Goal: Task Accomplishment & Management: Manage account settings

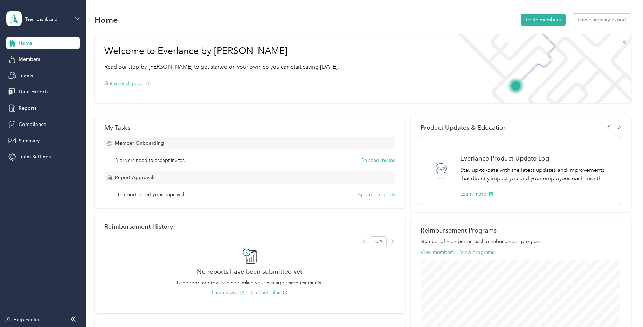
click at [75, 19] on icon at bounding box center [77, 18] width 5 height 5
click at [49, 208] on aside "Team dashboard Home Members Teams Data Exports Reports Compliance Summary Team …" at bounding box center [43, 163] width 86 height 327
click at [36, 321] on div "Help center" at bounding box center [22, 320] width 36 height 7
click at [368, 160] on button "Re-send invites" at bounding box center [378, 160] width 34 height 7
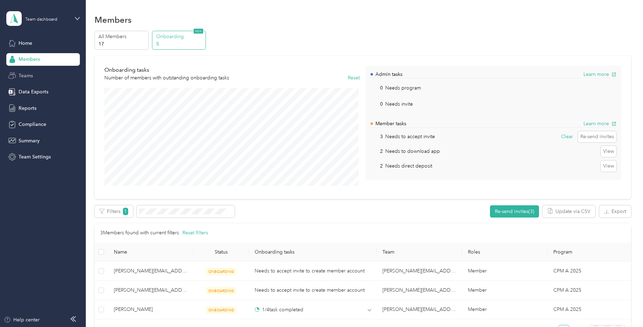
click at [38, 76] on div "Teams" at bounding box center [43, 75] width 74 height 13
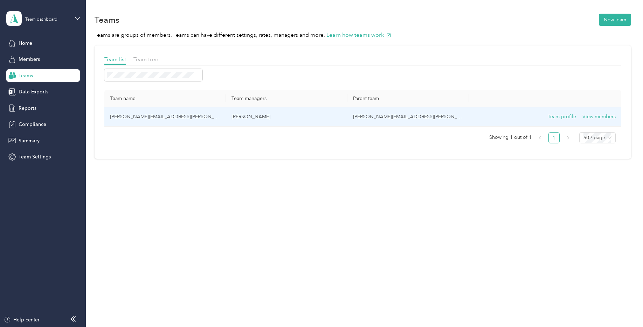
click at [166, 115] on td "[PERSON_NAME][EMAIL_ADDRESS][PERSON_NAME][DOMAIN_NAME]" at bounding box center [165, 117] width 122 height 19
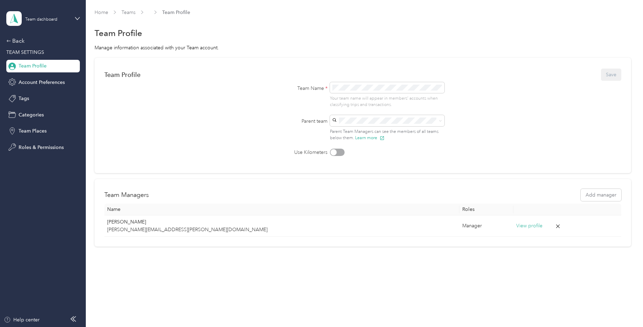
drag, startPoint x: 132, startPoint y: 7, endPoint x: 129, endPoint y: 17, distance: 10.6
click at [132, 7] on div "Home Teams Team Profile Team Profile Manage information associated with your Te…" at bounding box center [363, 142] width 554 height 285
click at [129, 14] on link "Teams" at bounding box center [129, 12] width 14 height 6
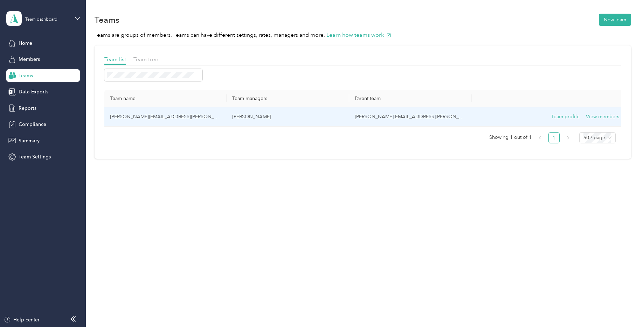
click at [143, 115] on td "[PERSON_NAME][EMAIL_ADDRESS][PERSON_NAME][DOMAIN_NAME]" at bounding box center [165, 117] width 123 height 19
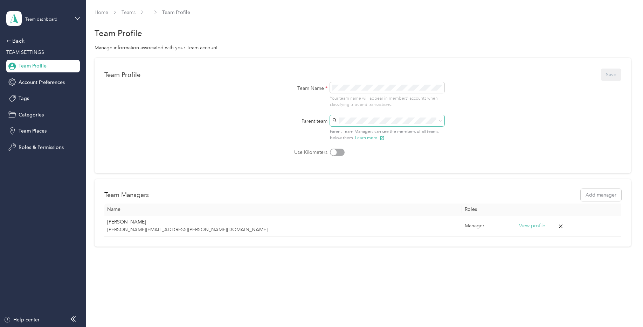
click at [441, 121] on icon at bounding box center [440, 120] width 3 height 3
click at [485, 131] on form "Team Profile Save Team Name * Your team name will appear in members’ accounts w…" at bounding box center [362, 112] width 517 height 89
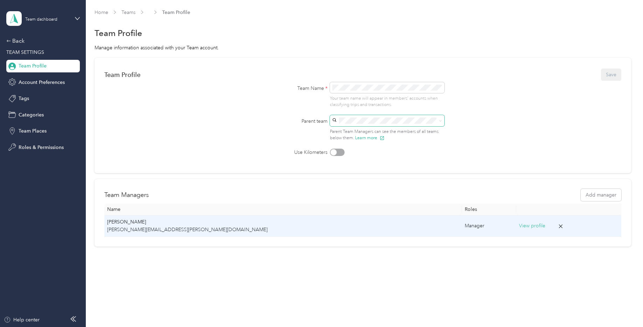
click at [132, 229] on p "[PERSON_NAME][EMAIL_ADDRESS][PERSON_NAME][DOMAIN_NAME]" at bounding box center [283, 230] width 352 height 8
click at [519, 228] on button "View profile" at bounding box center [532, 226] width 26 height 8
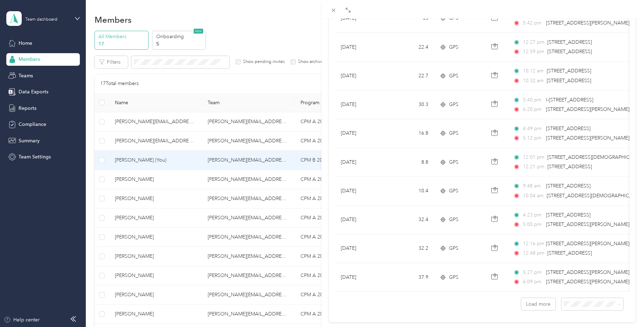
scroll to position [567, 0]
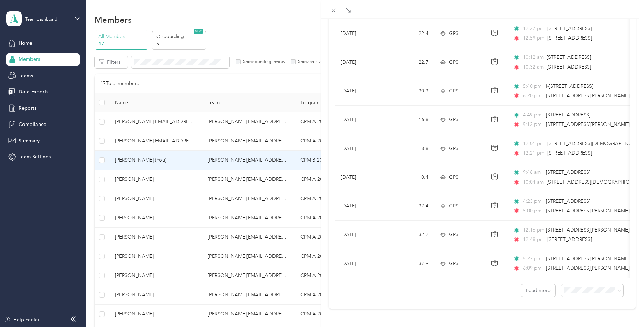
click at [113, 43] on div "[PERSON_NAME] Archive Trips Expenses Reports Member info Program Commute Rates …" at bounding box center [321, 163] width 643 height 327
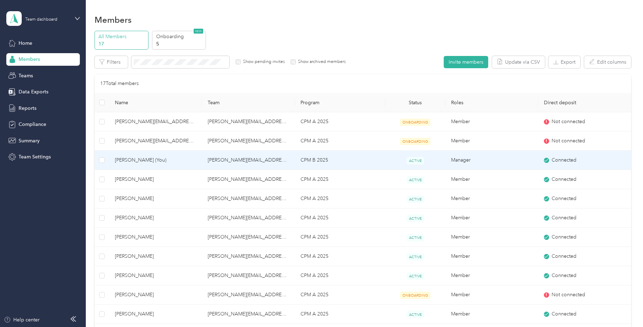
scroll to position [26, 0]
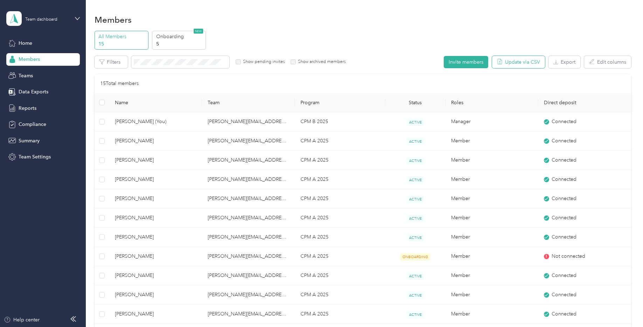
click at [506, 62] on button "Update via CSV" at bounding box center [518, 62] width 53 height 12
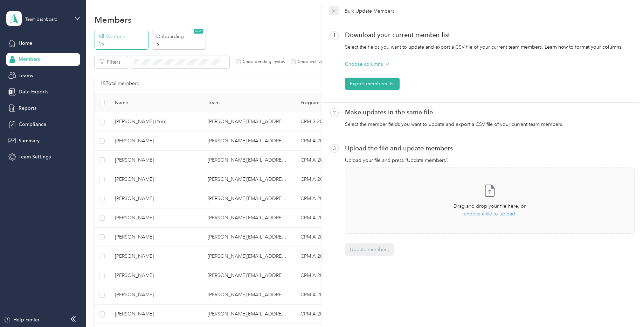
click at [334, 12] on icon at bounding box center [334, 11] width 6 height 6
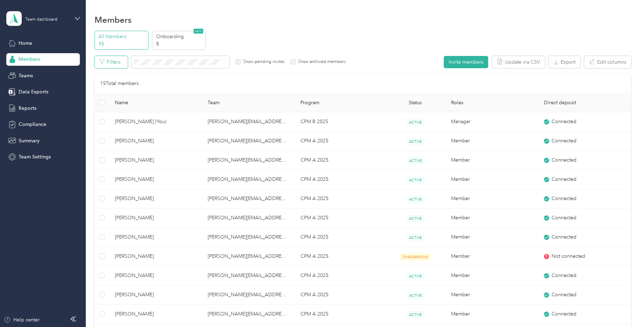
click at [121, 64] on button "Filters" at bounding box center [111, 62] width 33 height 12
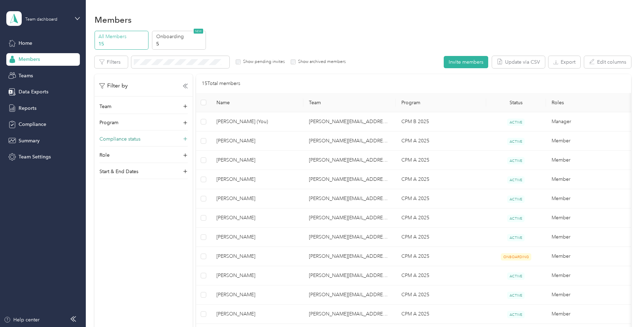
click at [112, 137] on p "Compliance status" at bounding box center [119, 139] width 41 height 7
click at [163, 156] on span at bounding box center [143, 160] width 88 height 11
click at [129, 195] on span "Not compliant" at bounding box center [120, 197] width 32 height 6
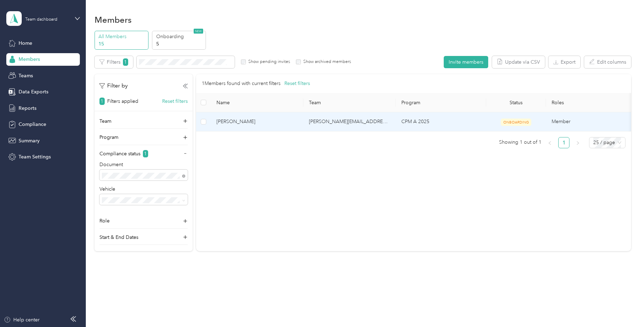
click at [324, 122] on td "[PERSON_NAME][EMAIL_ADDRESS][PERSON_NAME][DOMAIN_NAME]" at bounding box center [349, 121] width 92 height 19
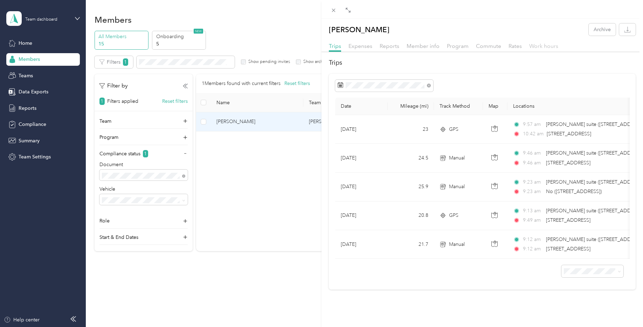
click at [540, 46] on span "Work hours" at bounding box center [543, 46] width 29 height 7
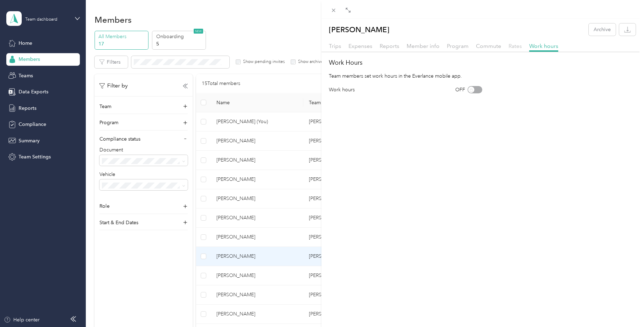
click at [513, 46] on span "Rates" at bounding box center [515, 46] width 13 height 7
click at [488, 46] on span "Commute" at bounding box center [488, 46] width 25 height 7
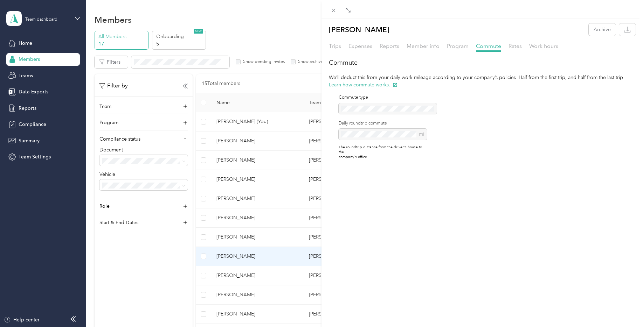
click at [453, 49] on div "Program" at bounding box center [458, 46] width 22 height 9
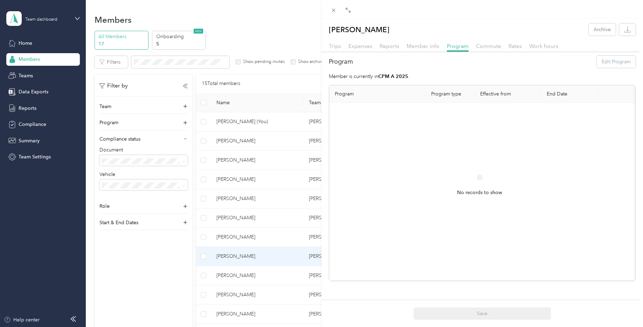
click at [421, 50] on div "Member info" at bounding box center [423, 46] width 33 height 9
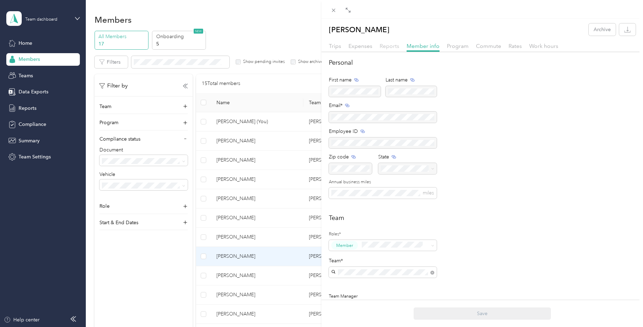
click at [393, 47] on span "Reports" at bounding box center [390, 46] width 20 height 7
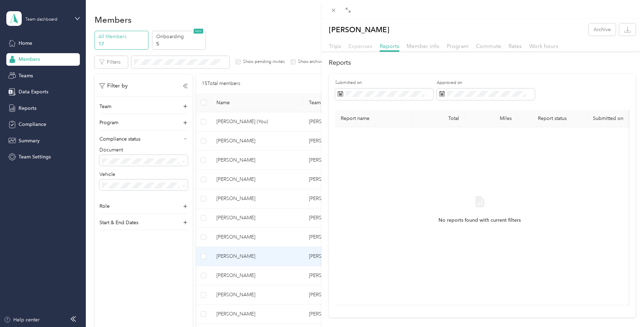
click at [365, 47] on span "Expenses" at bounding box center [360, 46] width 24 height 7
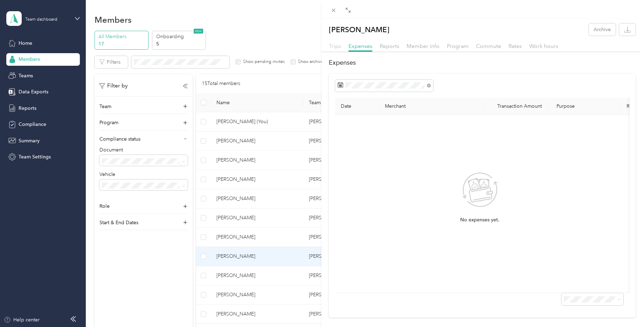
click at [332, 47] on span "Trips" at bounding box center [335, 46] width 12 height 7
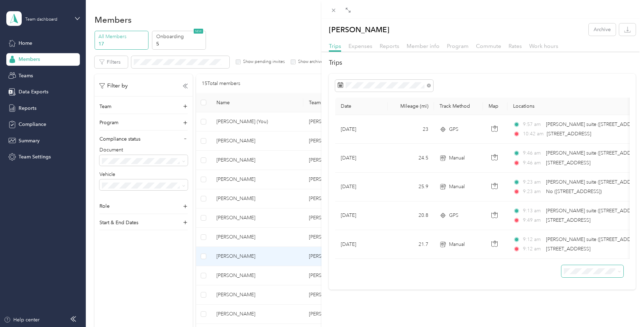
click at [618, 274] on icon at bounding box center [619, 271] width 3 height 3
click at [584, 315] on div "100 per load" at bounding box center [587, 312] width 52 height 7
drag, startPoint x: 204, startPoint y: 294, endPoint x: 209, endPoint y: 295, distance: 5.4
click at [205, 295] on div "[PERSON_NAME] Archive Trips Expenses Reports Member info Program Commute Rates …" at bounding box center [321, 163] width 643 height 327
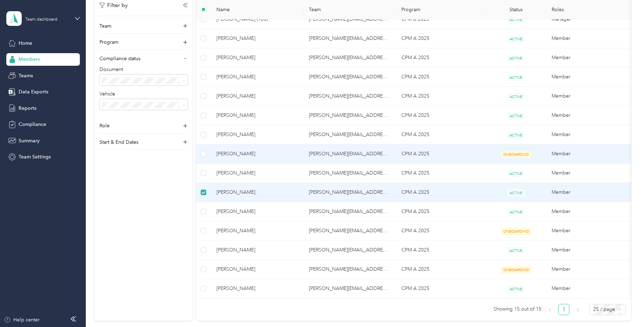
scroll to position [105, 0]
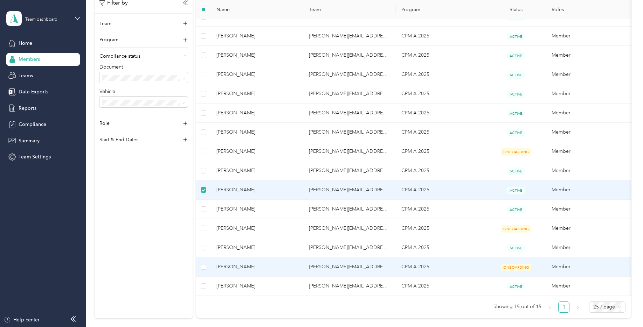
click at [504, 266] on span "ONBOARDING" at bounding box center [516, 267] width 30 height 7
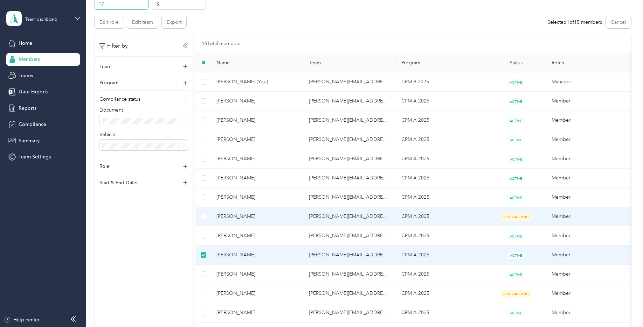
scroll to position [0, 0]
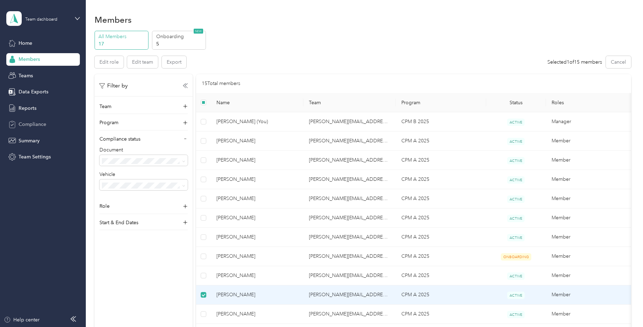
drag, startPoint x: 40, startPoint y: 121, endPoint x: 43, endPoint y: 124, distance: 4.5
click at [40, 121] on span "Compliance" at bounding box center [33, 124] width 28 height 7
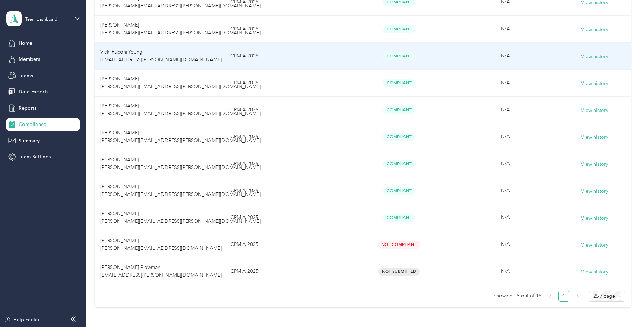
scroll to position [280, 0]
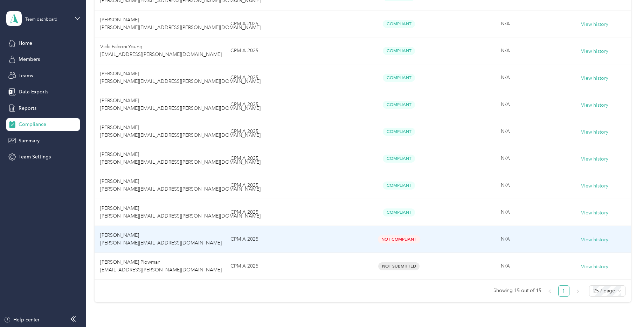
click at [171, 245] on td "[PERSON_NAME] [PERSON_NAME][EMAIL_ADDRESS][DOMAIN_NAME]" at bounding box center [160, 239] width 131 height 27
click at [123, 236] on span "[PERSON_NAME] [PERSON_NAME][EMAIL_ADDRESS][DOMAIN_NAME]" at bounding box center [161, 240] width 122 height 14
click at [393, 237] on span "Not Compliant" at bounding box center [399, 240] width 42 height 8
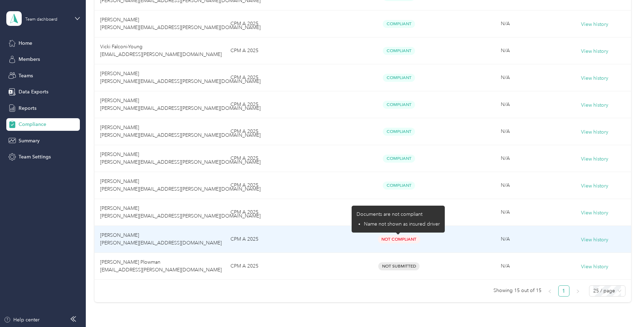
click at [395, 239] on span "Not Compliant" at bounding box center [399, 240] width 42 height 8
click at [414, 240] on span "Not Compliant" at bounding box center [399, 240] width 42 height 8
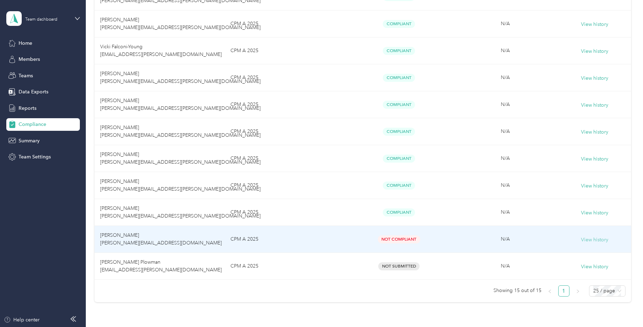
click at [596, 240] on button "View history" at bounding box center [594, 240] width 27 height 8
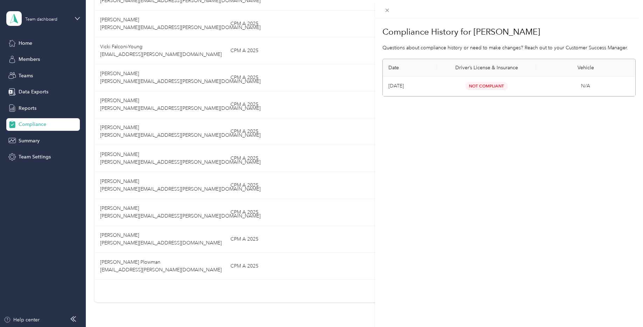
click at [487, 85] on span "Not Compliant" at bounding box center [486, 86] width 42 height 8
click at [405, 87] on td "[DATE]" at bounding box center [410, 87] width 54 height 20
click at [165, 241] on div "Compliance History for [PERSON_NAME] Questions about compliance history or need…" at bounding box center [321, 163] width 643 height 327
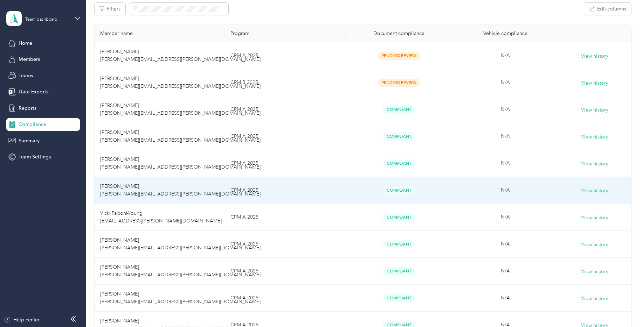
scroll to position [105, 0]
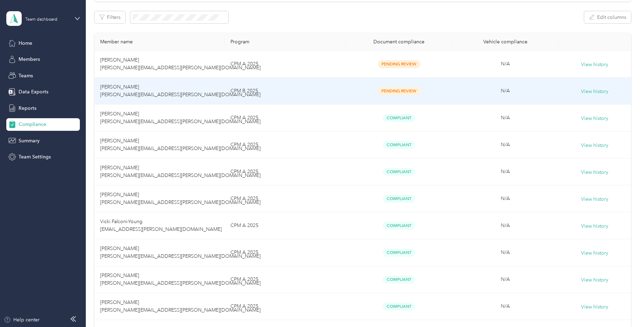
click at [398, 91] on span "Pending Review" at bounding box center [399, 91] width 42 height 8
click at [597, 91] on button "View history" at bounding box center [594, 92] width 27 height 8
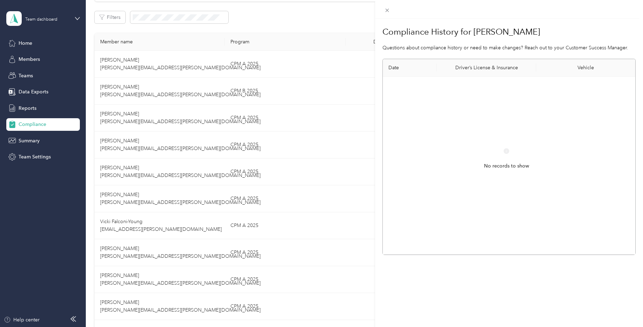
click at [36, 158] on div "Compliance History for [PERSON_NAME] Questions about compliance history or need…" at bounding box center [321, 163] width 643 height 327
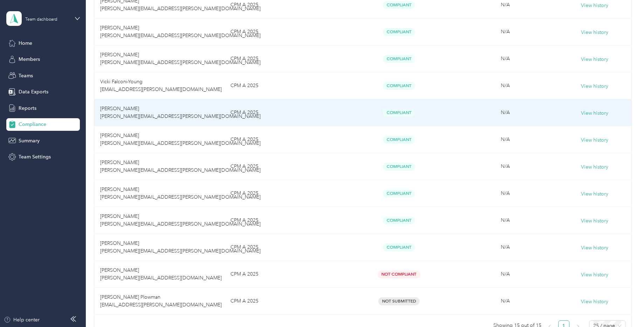
scroll to position [280, 0]
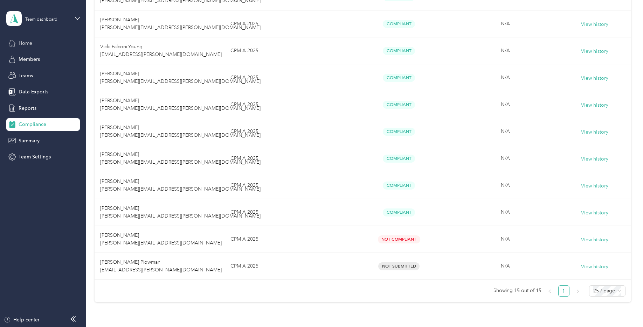
click at [23, 43] on span "Home" at bounding box center [26, 43] width 14 height 7
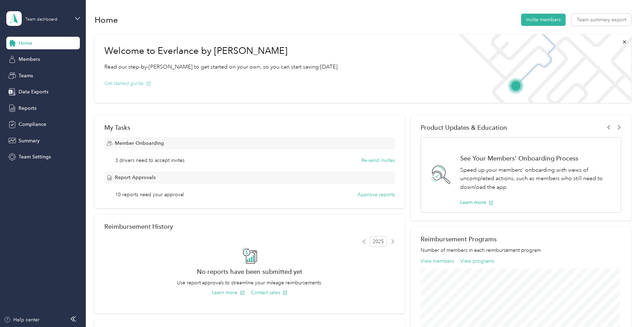
click at [141, 83] on button "Get started guide" at bounding box center [127, 83] width 47 height 7
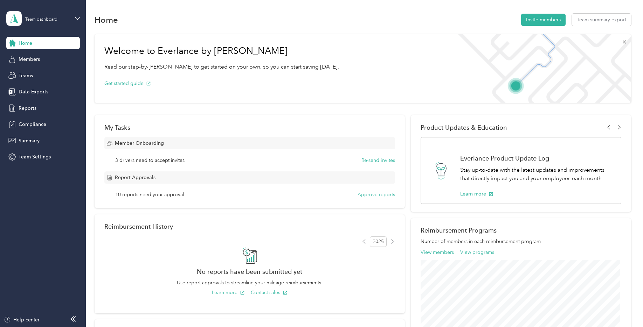
click at [178, 159] on span "3 drivers need to accept invites" at bounding box center [149, 160] width 69 height 7
click at [360, 196] on button "Approve reports" at bounding box center [376, 194] width 37 height 7
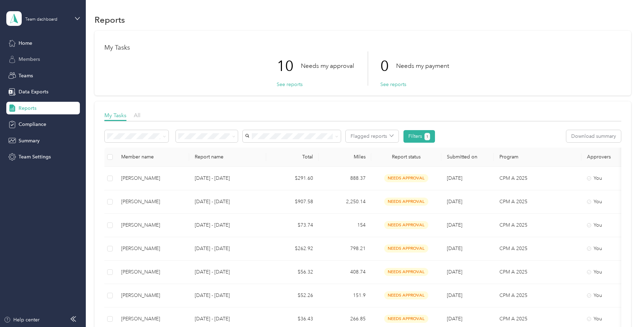
click at [34, 59] on span "Members" at bounding box center [29, 59] width 21 height 7
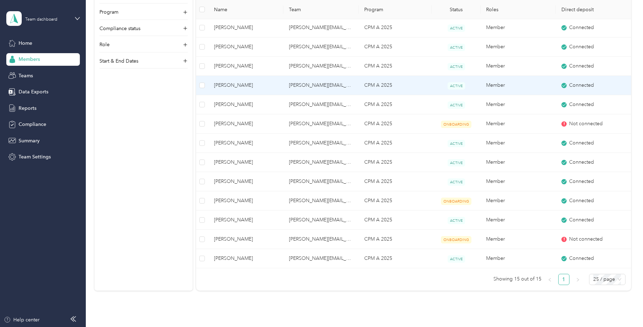
scroll to position [140, 0]
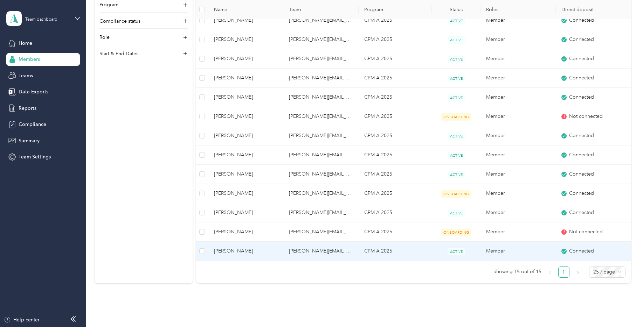
click at [237, 251] on span "[PERSON_NAME]" at bounding box center [246, 252] width 64 height 8
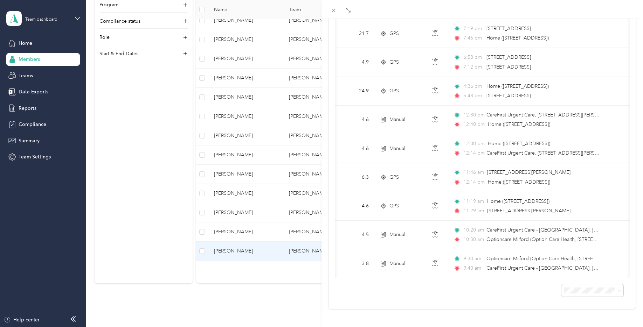
scroll to position [0, 50]
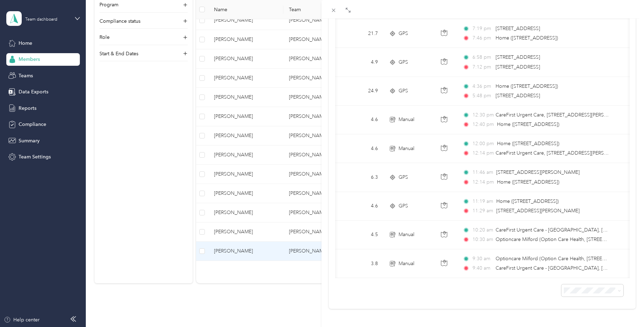
drag, startPoint x: 136, startPoint y: 20, endPoint x: 140, endPoint y: 23, distance: 5.7
click at [136, 20] on div "[PERSON_NAME] Archive Trips Expenses Reports Member info Program Commute Rates …" at bounding box center [321, 163] width 643 height 327
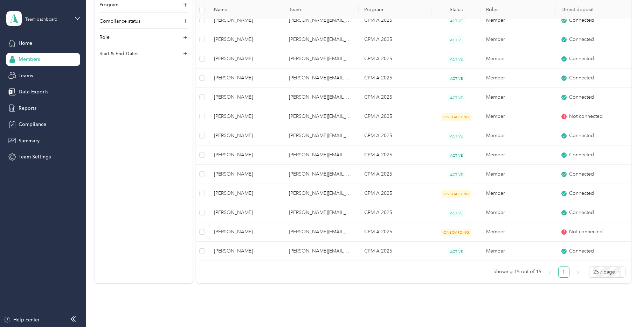
scroll to position [26, 0]
click at [184, 18] on div "Compliance status" at bounding box center [143, 23] width 88 height 11
click at [182, 43] on span at bounding box center [183, 43] width 6 height 7
click at [185, 88] on icon at bounding box center [185, 88] width 7 height 7
click at [104, 98] on label "Member" at bounding box center [113, 99] width 18 height 6
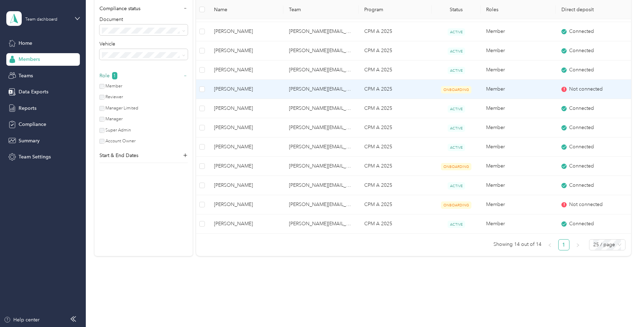
scroll to position [156, 0]
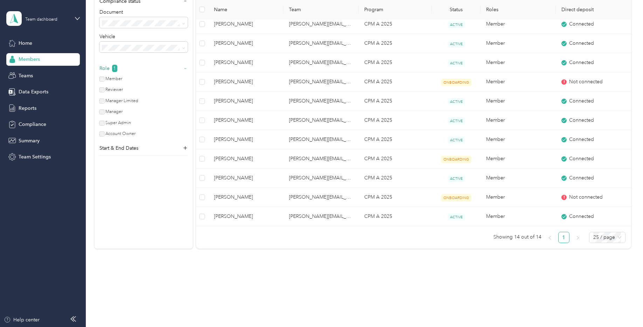
click at [42, 62] on div "Members" at bounding box center [43, 59] width 74 height 13
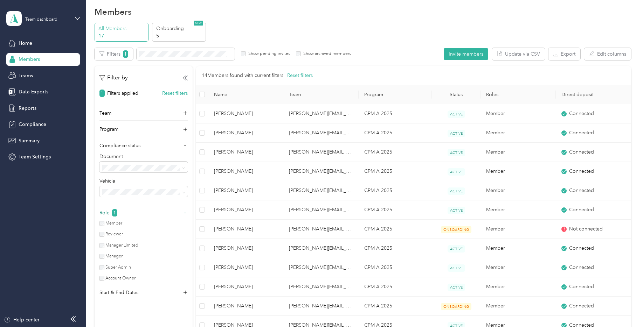
scroll to position [0, 0]
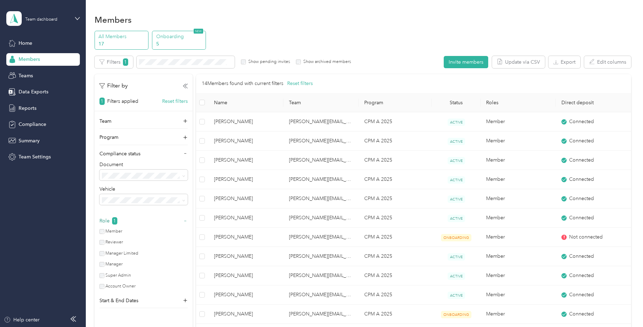
click at [171, 40] on p "5" at bounding box center [180, 43] width 48 height 7
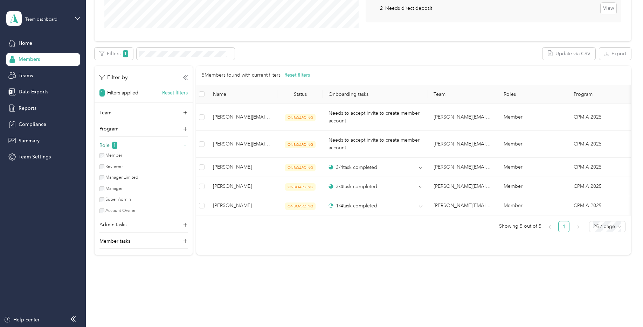
scroll to position [164, 0]
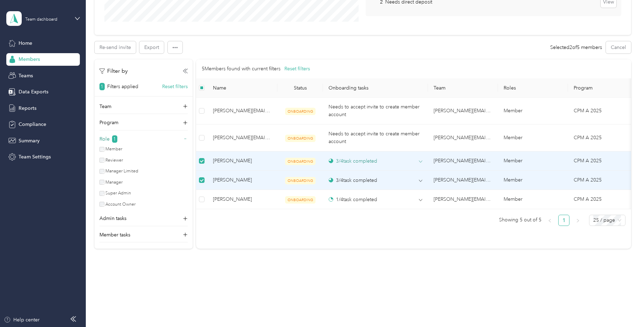
click at [369, 160] on div "3 / 4 task completed" at bounding box center [353, 161] width 49 height 7
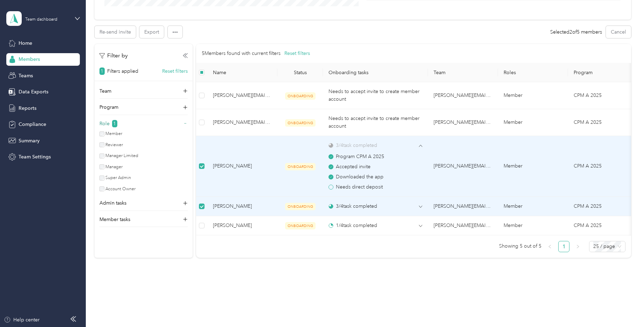
scroll to position [194, 0]
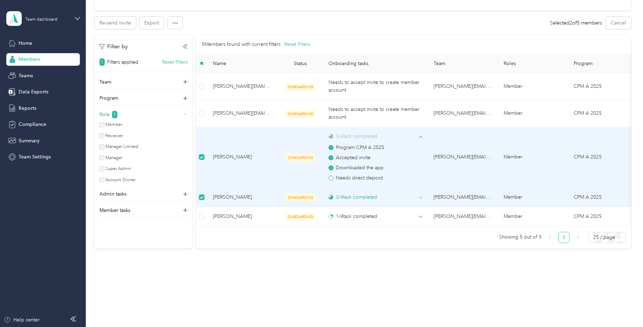
click at [370, 194] on div "3 / 4 task completed" at bounding box center [353, 197] width 49 height 7
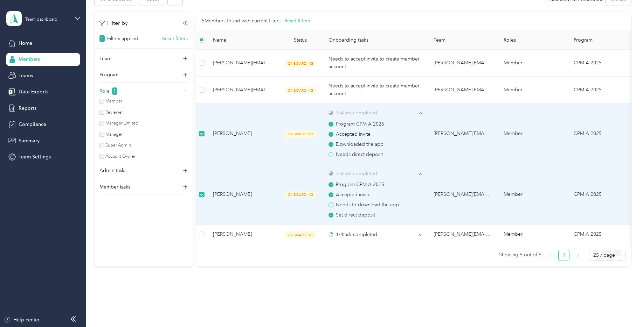
scroll to position [229, 0]
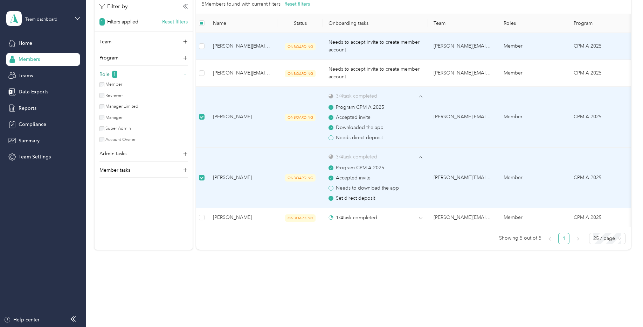
click at [351, 44] on span "Needs to accept invite to create member account" at bounding box center [374, 46] width 91 height 14
click at [306, 50] on span "ONBOARDING" at bounding box center [300, 46] width 30 height 7
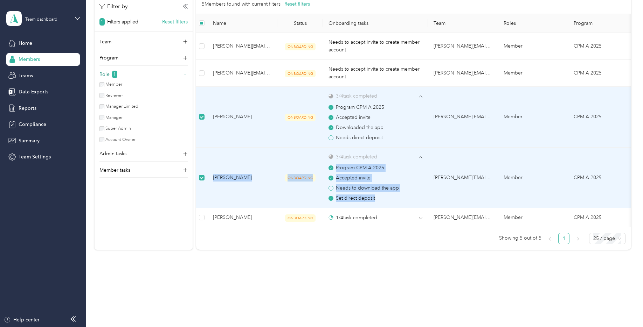
drag, startPoint x: 209, startPoint y: 170, endPoint x: 413, endPoint y: 199, distance: 205.6
click at [413, 199] on tr "[PERSON_NAME] ONBOARDING 3 / 4 task completed Program CPM A 2025 Accepted invit…" at bounding box center [416, 178] width 440 height 61
copy tr "[PERSON_NAME] ONBOARDING 3 / 4 task completed Program CPM A 2025 Accepted invit…"
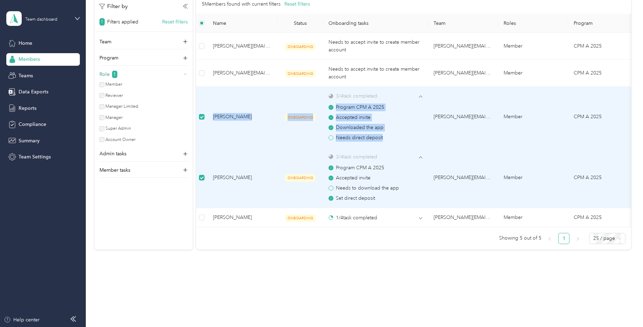
drag, startPoint x: 212, startPoint y: 113, endPoint x: 384, endPoint y: 138, distance: 173.5
click at [384, 138] on tr "[PERSON_NAME] ONBOARDING 3 / 4 task completed Program CPM A 2025 Accepted invit…" at bounding box center [416, 117] width 440 height 61
copy tr "[PERSON_NAME] ONBOARDING 3 / 4 task completed Program CPM A 2025 Accepted invit…"
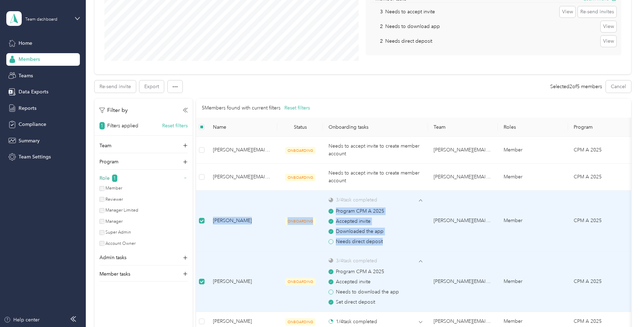
scroll to position [124, 0]
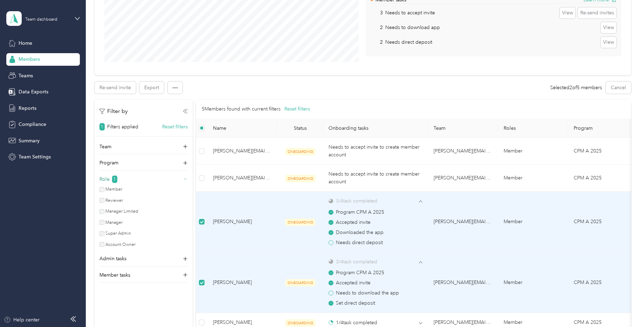
click at [187, 110] on icon at bounding box center [185, 111] width 5 height 5
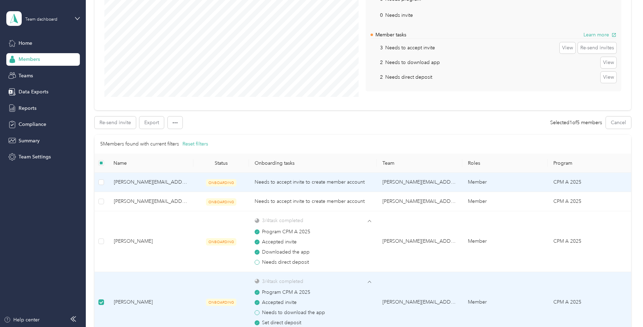
scroll to position [215, 0]
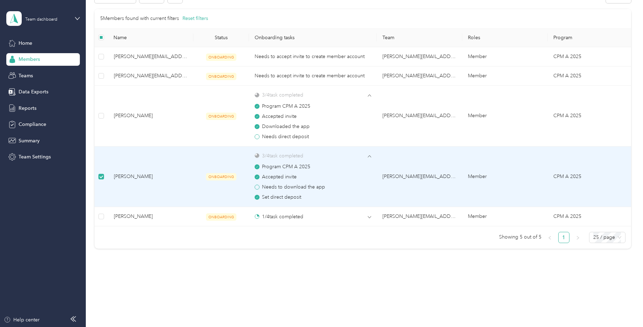
click at [103, 180] on label at bounding box center [101, 177] width 6 height 8
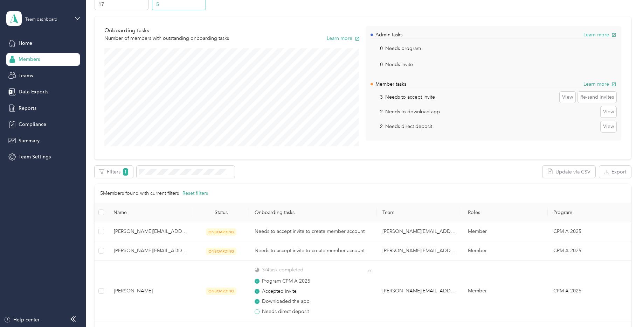
scroll to position [5, 0]
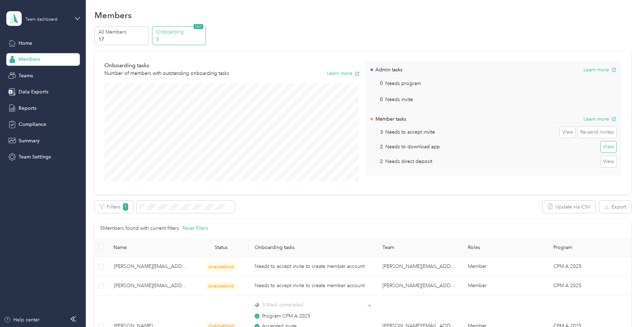
click at [610, 145] on button "View" at bounding box center [609, 146] width 16 height 11
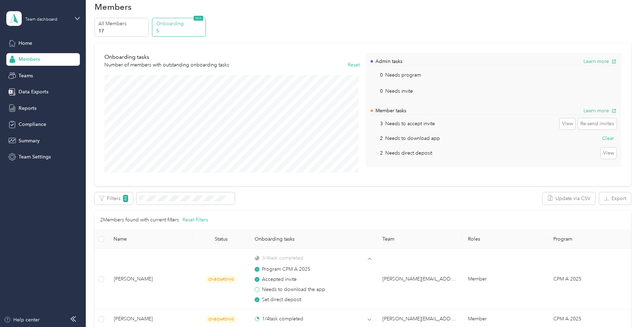
scroll to position [11, 0]
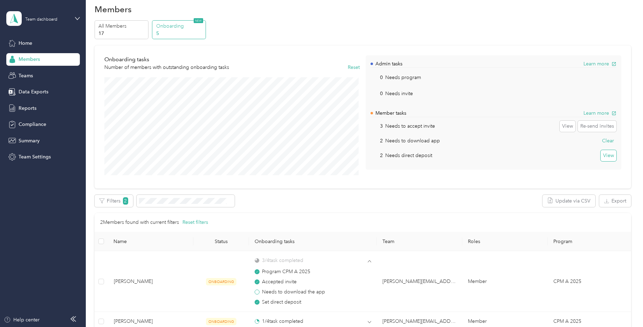
click at [605, 152] on button "View" at bounding box center [609, 155] width 16 height 11
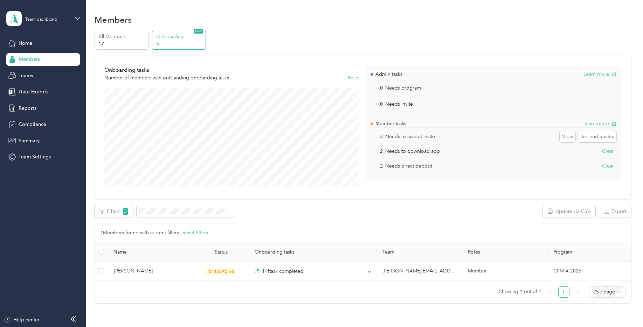
click at [40, 57] on div "Members" at bounding box center [43, 59] width 74 height 13
click at [34, 58] on span "Members" at bounding box center [29, 59] width 21 height 7
click at [30, 41] on span "Home" at bounding box center [26, 43] width 14 height 7
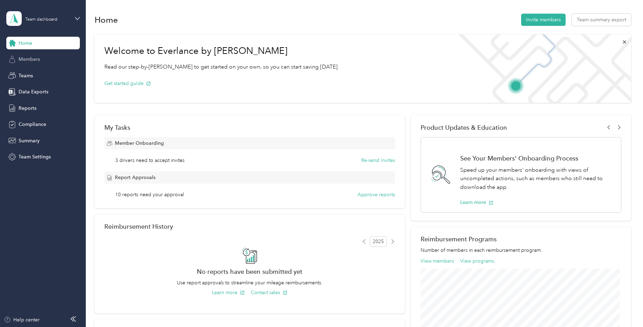
click at [33, 61] on span "Members" at bounding box center [29, 59] width 21 height 7
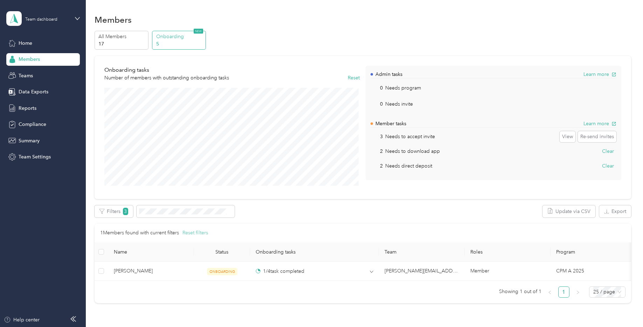
click at [192, 233] on button "Reset filters" at bounding box center [195, 233] width 26 height 8
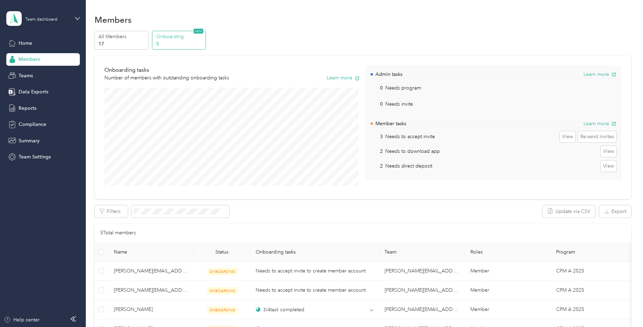
click at [40, 60] on div "Members" at bounding box center [43, 59] width 74 height 13
click at [184, 42] on p "5" at bounding box center [180, 43] width 48 height 7
click at [172, 38] on p "Onboarding" at bounding box center [180, 36] width 48 height 7
click at [169, 35] on p "Onboarding" at bounding box center [180, 36] width 48 height 7
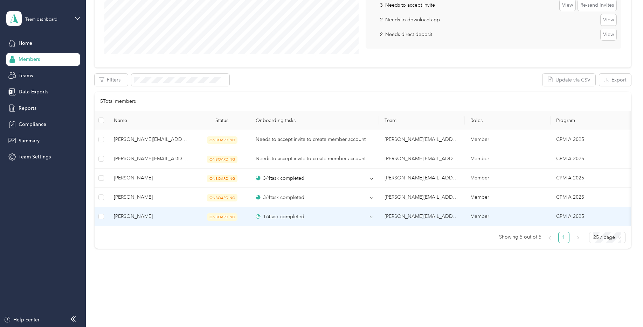
scroll to position [102, 0]
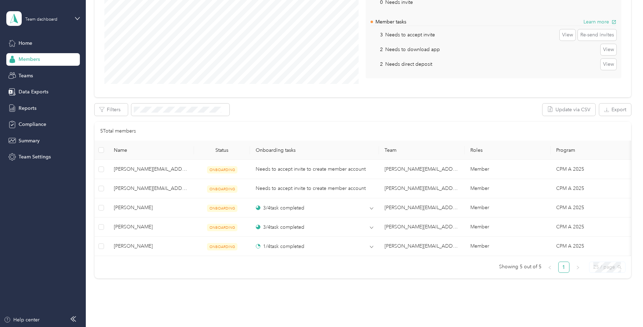
click at [618, 272] on span "25 / page" at bounding box center [607, 267] width 28 height 11
click at [597, 308] on div "100 / page" at bounding box center [607, 304] width 25 height 8
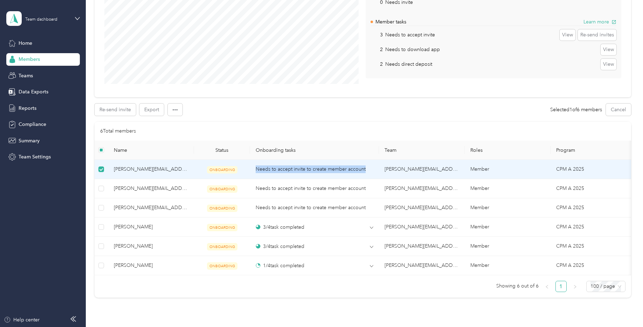
drag, startPoint x: 256, startPoint y: 168, endPoint x: 367, endPoint y: 170, distance: 111.0
click at [367, 170] on div "Needs to accept invite to create member account" at bounding box center [315, 170] width 118 height 8
copy span "Needs to accept invite to create member account"
click at [122, 109] on button "Re-send invite" at bounding box center [115, 110] width 41 height 12
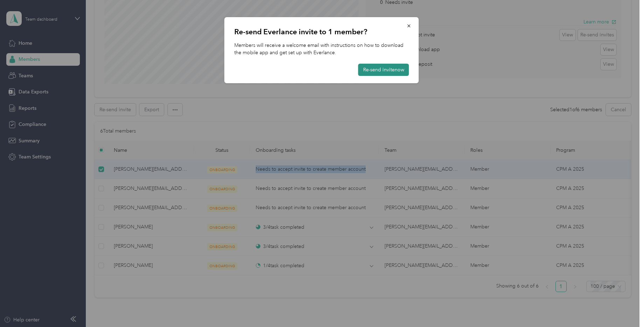
click at [394, 68] on button "Re-send invite now" at bounding box center [383, 70] width 51 height 12
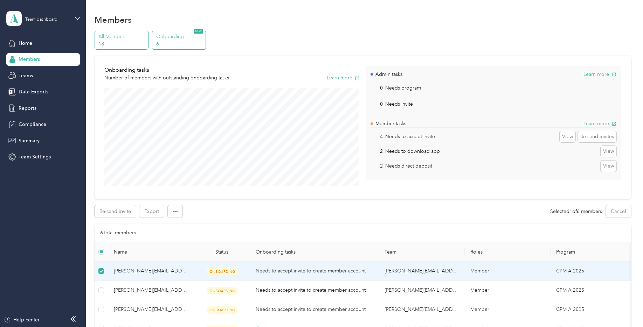
click at [123, 42] on p "18" at bounding box center [122, 43] width 48 height 7
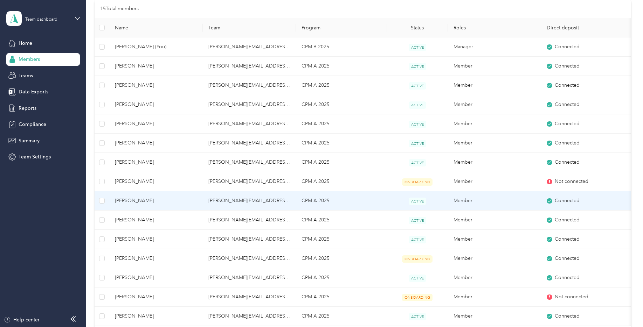
scroll to position [40, 0]
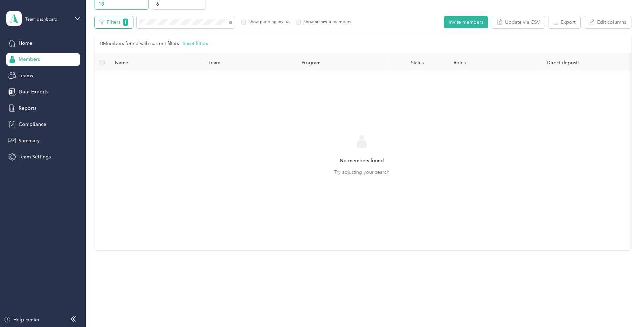
click at [117, 20] on button "Filters 1" at bounding box center [114, 22] width 39 height 12
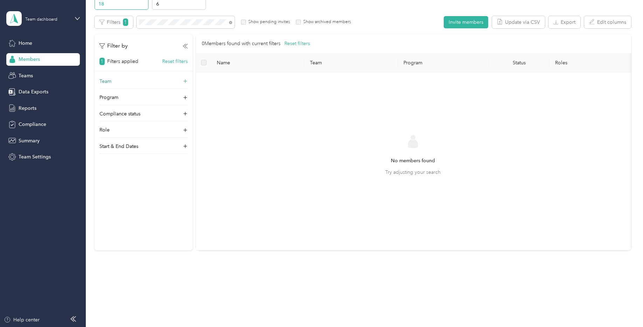
click at [183, 79] on div "Team" at bounding box center [143, 83] width 88 height 11
click at [146, 106] on span "[PERSON_NAME][EMAIL_ADDRESS][PERSON_NAME][DOMAIN_NAME]" at bounding box center [125, 119] width 42 height 28
click at [39, 57] on span "Members" at bounding box center [29, 59] width 21 height 7
click at [184, 47] on icon at bounding box center [184, 46] width 2 height 4
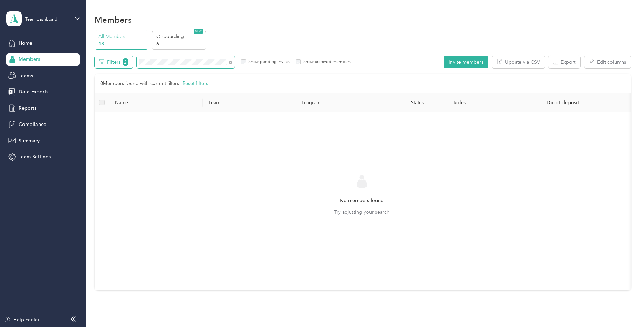
click at [138, 60] on span at bounding box center [186, 62] width 98 height 12
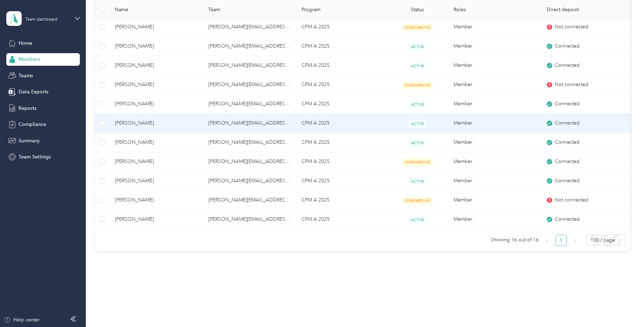
scroll to position [199, 0]
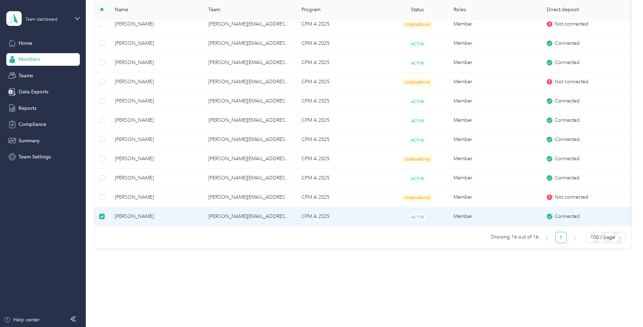
click at [560, 213] on span "Connected" at bounding box center [567, 217] width 25 height 8
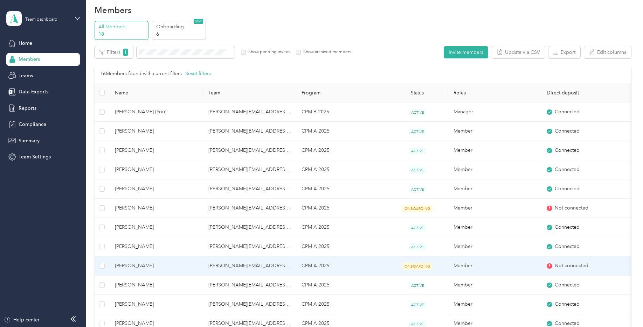
scroll to position [0, 0]
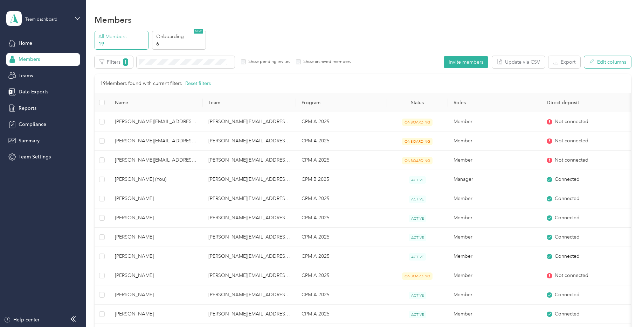
click at [596, 63] on button "Edit columns" at bounding box center [607, 62] width 47 height 12
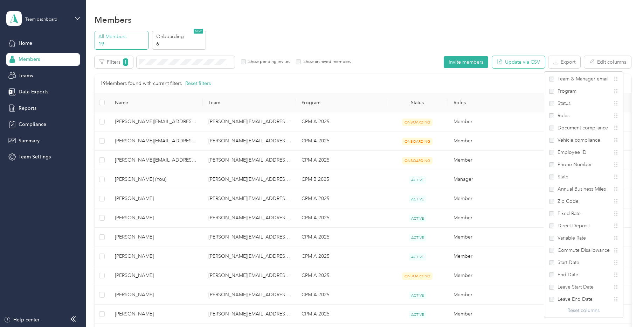
click at [514, 65] on button "Update via CSV" at bounding box center [518, 62] width 53 height 12
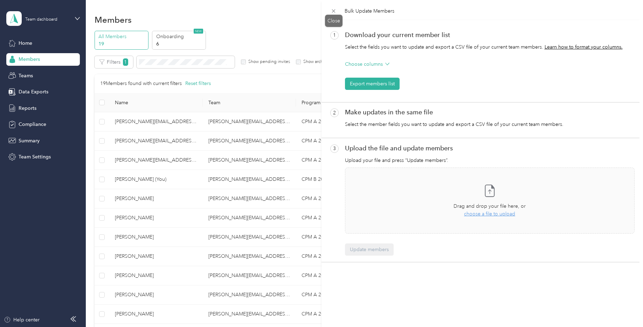
drag, startPoint x: 331, startPoint y: 10, endPoint x: 346, endPoint y: 17, distance: 16.0
click at [332, 10] on icon at bounding box center [334, 11] width 6 height 6
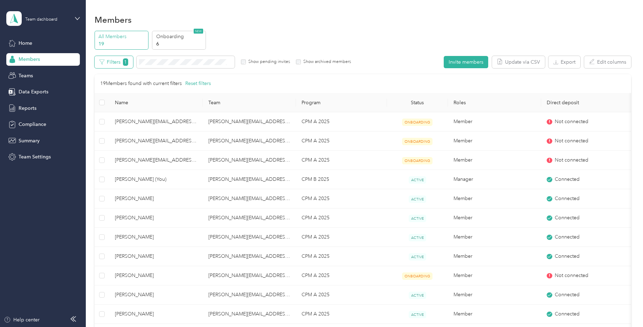
click at [119, 62] on button "Filters 1" at bounding box center [114, 62] width 39 height 12
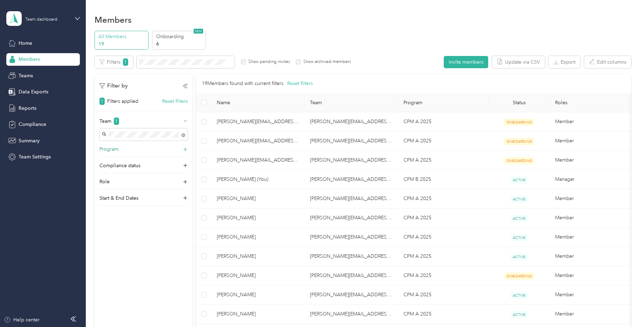
click at [184, 149] on icon at bounding box center [185, 149] width 7 height 7
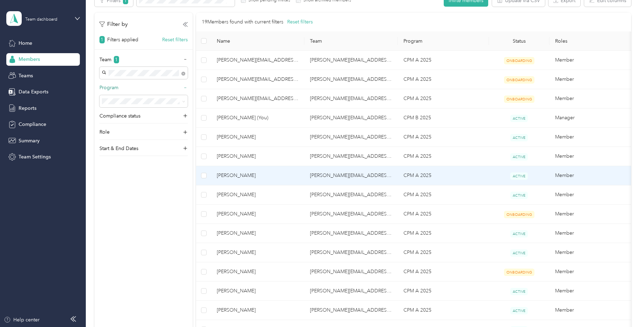
scroll to position [35, 0]
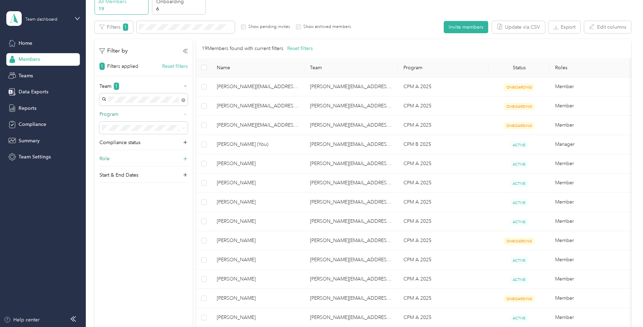
click at [185, 158] on icon at bounding box center [185, 159] width 7 height 7
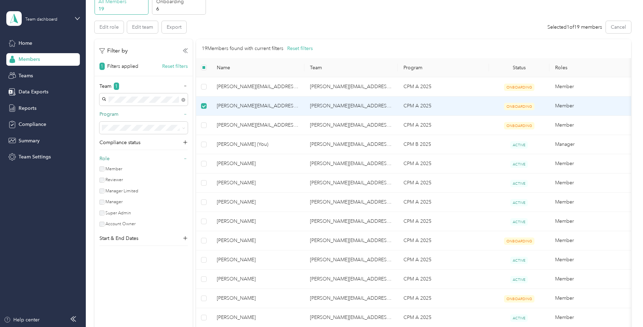
click at [217, 106] on span "[PERSON_NAME][EMAIL_ADDRESS][DOMAIN_NAME]" at bounding box center [258, 106] width 82 height 8
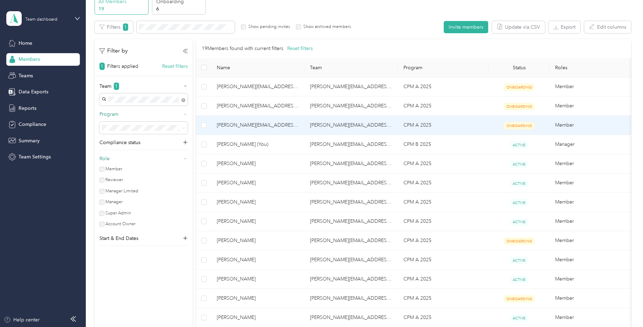
click at [221, 127] on span "[PERSON_NAME][EMAIL_ADDRESS][PERSON_NAME][DOMAIN_NAME]" at bounding box center [258, 126] width 82 height 8
click at [226, 126] on span "[PERSON_NAME][EMAIL_ADDRESS][PERSON_NAME][DOMAIN_NAME]" at bounding box center [258, 126] width 82 height 8
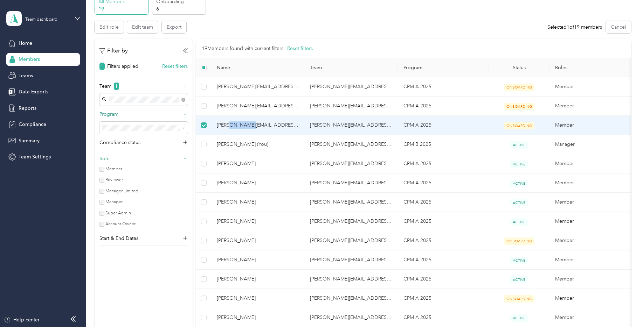
click at [226, 126] on span "[PERSON_NAME][EMAIL_ADDRESS][PERSON_NAME][DOMAIN_NAME]" at bounding box center [258, 126] width 82 height 8
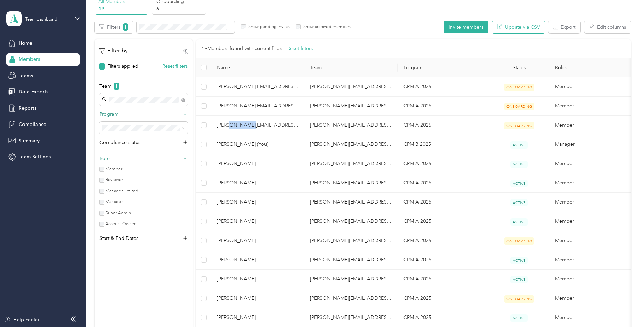
click at [526, 26] on button "Update via CSV" at bounding box center [518, 27] width 53 height 12
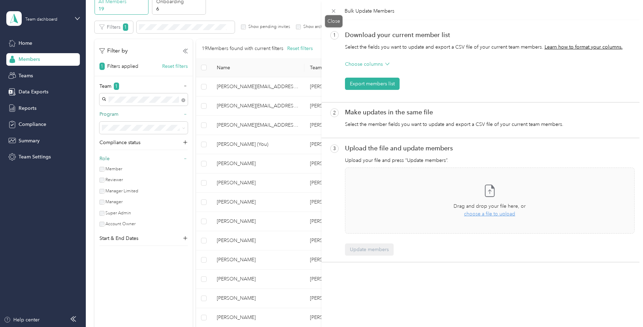
drag, startPoint x: 332, startPoint y: 12, endPoint x: 280, endPoint y: 21, distance: 52.9
click at [333, 12] on icon at bounding box center [334, 11] width 6 height 6
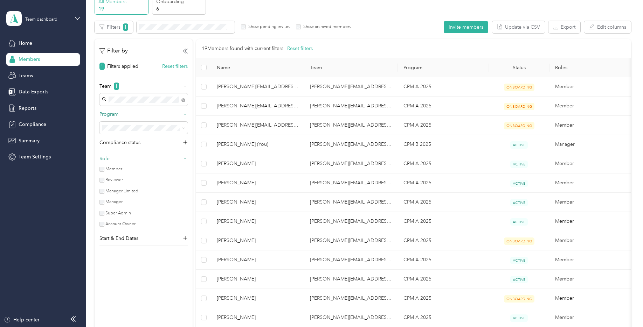
click at [44, 57] on div "Members" at bounding box center [43, 59] width 74 height 13
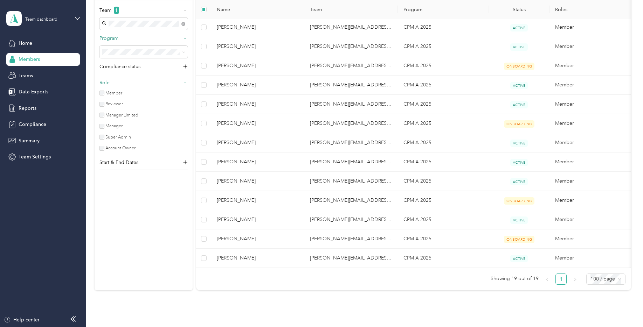
scroll to position [175, 0]
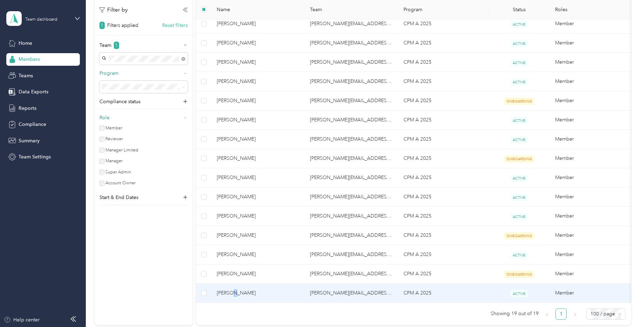
click at [234, 289] on td "[PERSON_NAME]" at bounding box center [258, 293] width 94 height 19
click at [236, 292] on span "[PERSON_NAME]" at bounding box center [258, 294] width 82 height 8
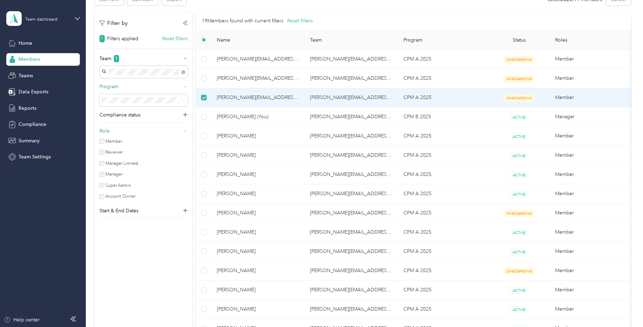
scroll to position [0, 0]
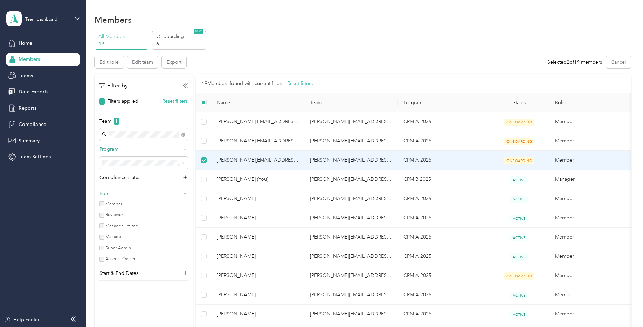
click at [36, 63] on span "Members" at bounding box center [29, 59] width 21 height 7
click at [26, 106] on span "Reports" at bounding box center [28, 108] width 18 height 7
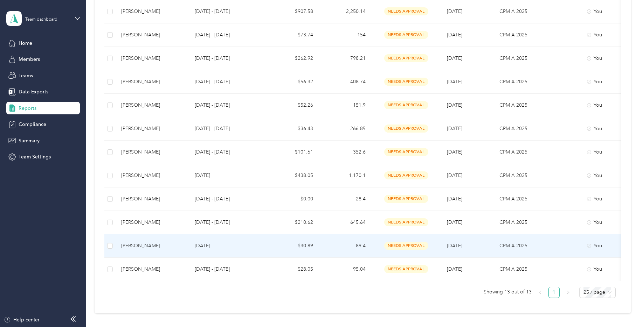
scroll to position [175, 0]
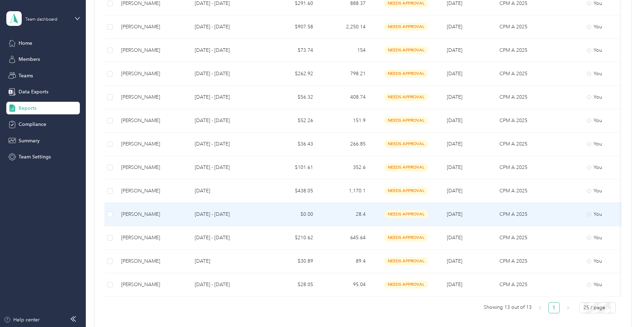
click at [134, 214] on div "[PERSON_NAME]" at bounding box center [152, 215] width 62 height 8
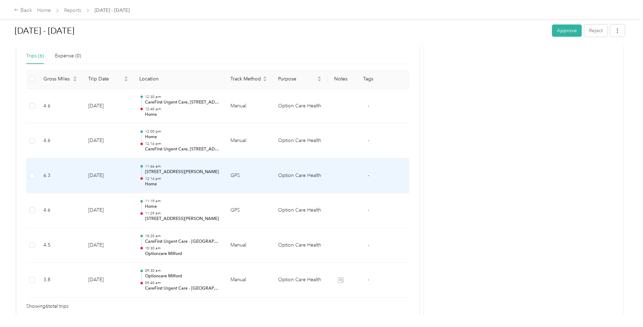
scroll to position [125, 0]
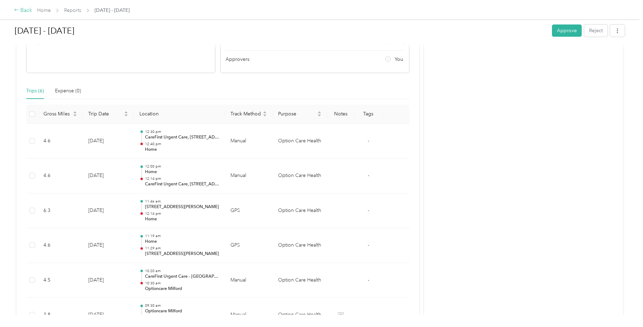
click at [16, 7] on div "Back" at bounding box center [23, 10] width 18 height 8
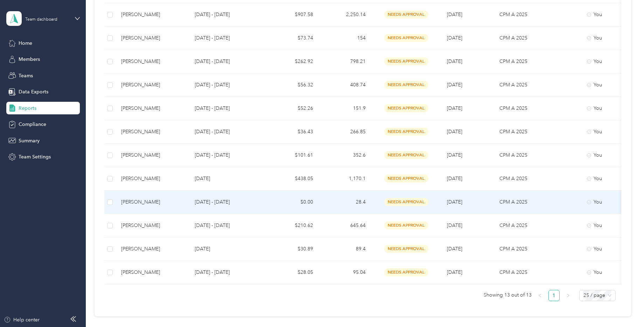
scroll to position [175, 0]
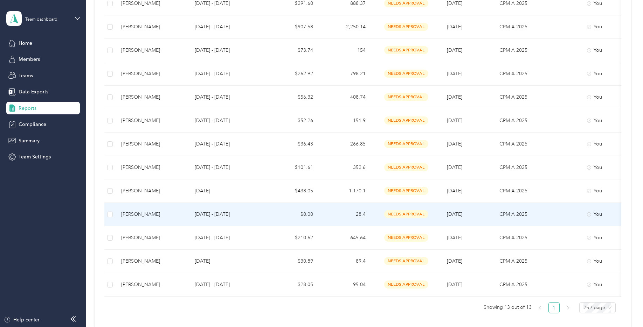
click at [127, 213] on div "[PERSON_NAME]" at bounding box center [152, 215] width 62 height 8
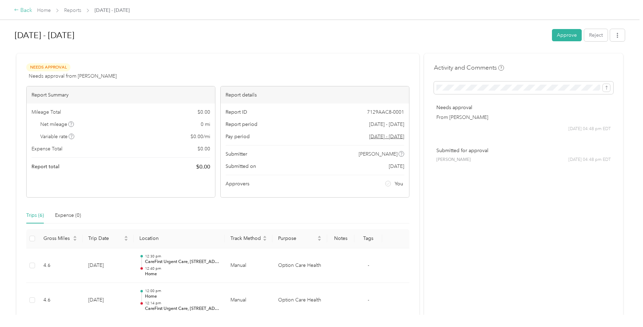
click at [19, 8] on div "Back" at bounding box center [23, 10] width 18 height 8
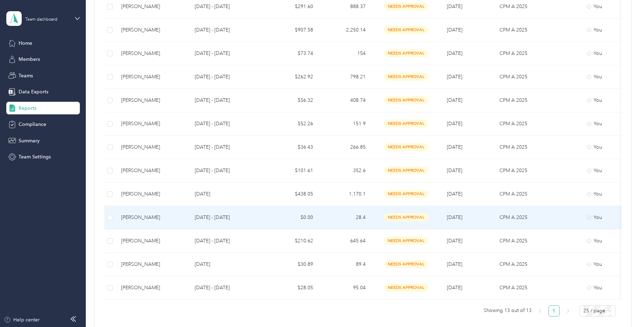
scroll to position [175, 0]
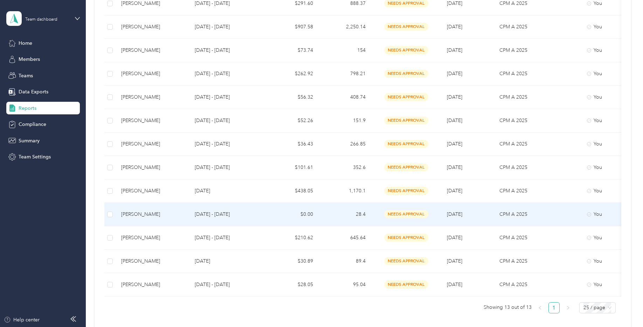
click at [129, 212] on div "[PERSON_NAME]" at bounding box center [152, 215] width 62 height 8
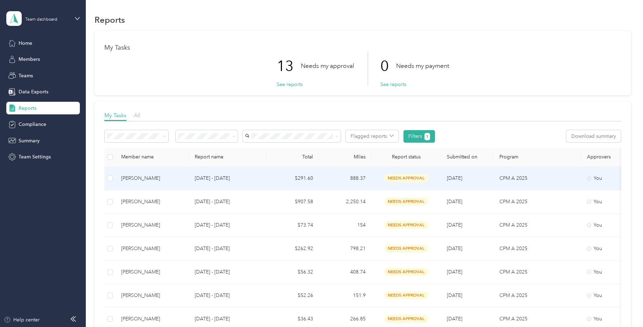
click at [143, 178] on div "[PERSON_NAME]" at bounding box center [152, 179] width 62 height 8
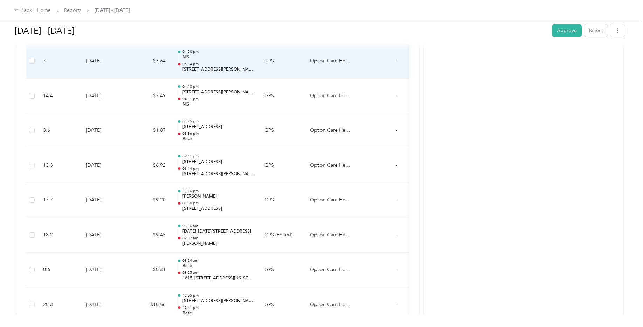
scroll to position [946, 0]
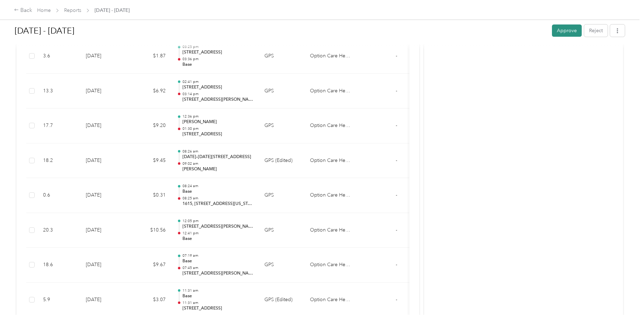
click at [559, 27] on button "Approve" at bounding box center [567, 31] width 30 height 12
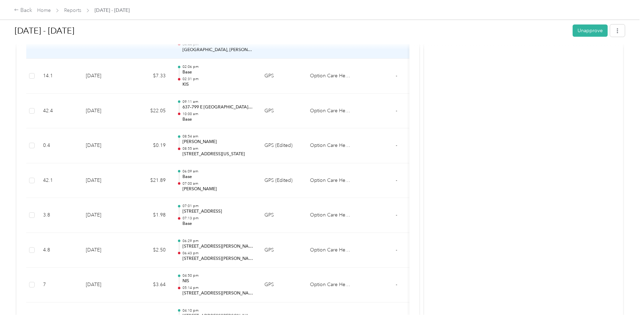
scroll to position [630, 0]
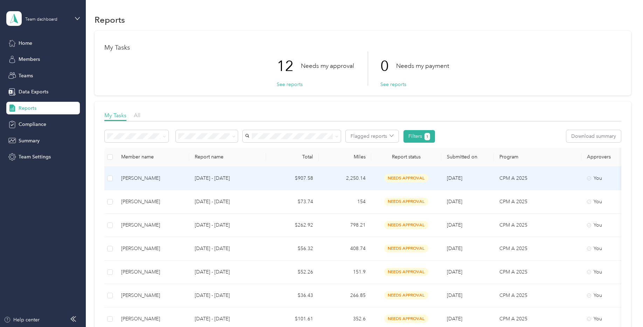
click at [145, 177] on div "[PERSON_NAME]" at bounding box center [152, 179] width 62 height 8
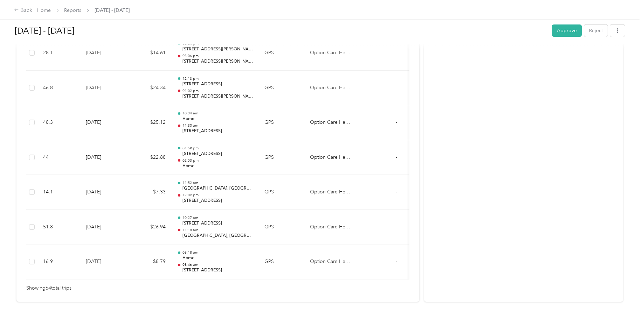
scroll to position [2225, 0]
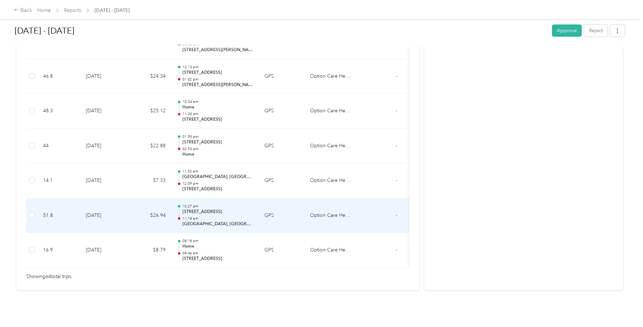
click at [197, 221] on p "[GEOGRAPHIC_DATA], [GEOGRAPHIC_DATA]" at bounding box center [217, 224] width 71 height 6
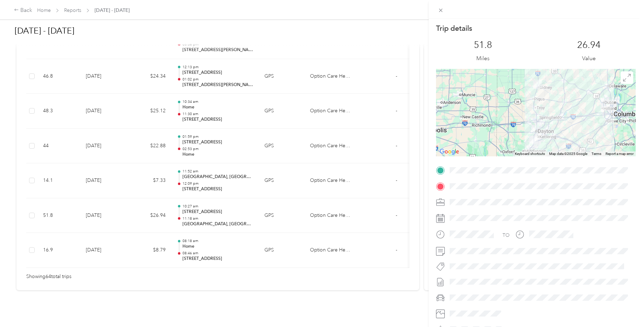
click at [534, 140] on img at bounding box center [533, 140] width 9 height 9
click at [532, 140] on img at bounding box center [533, 140] width 9 height 9
click at [532, 136] on img at bounding box center [533, 140] width 9 height 9
click at [531, 136] on img at bounding box center [533, 140] width 9 height 9
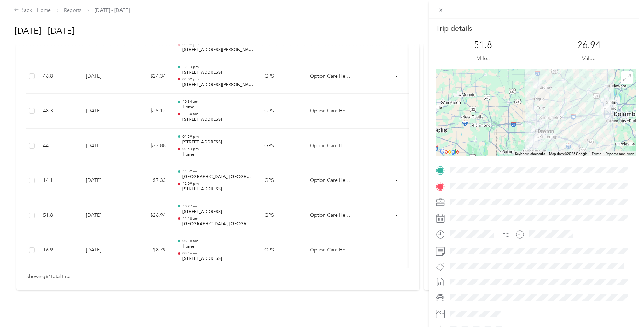
click at [530, 139] on img at bounding box center [533, 140] width 9 height 9
click at [535, 142] on img at bounding box center [533, 140] width 9 height 9
click at [532, 140] on img at bounding box center [533, 140] width 9 height 9
click at [532, 134] on div at bounding box center [536, 113] width 200 height 88
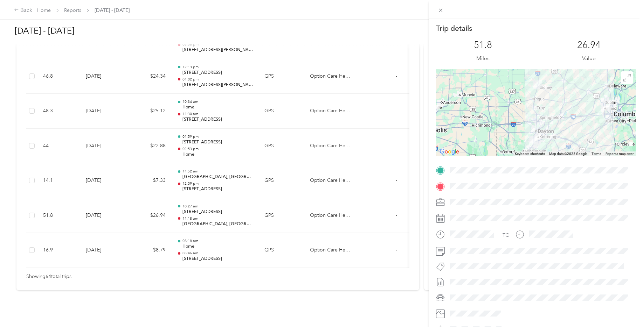
click at [531, 137] on img at bounding box center [533, 140] width 9 height 9
drag, startPoint x: 419, startPoint y: 177, endPoint x: 422, endPoint y: 155, distance: 22.6
click at [423, 152] on div "Trip details This trip cannot be edited because it is either under review, appr…" at bounding box center [321, 163] width 643 height 327
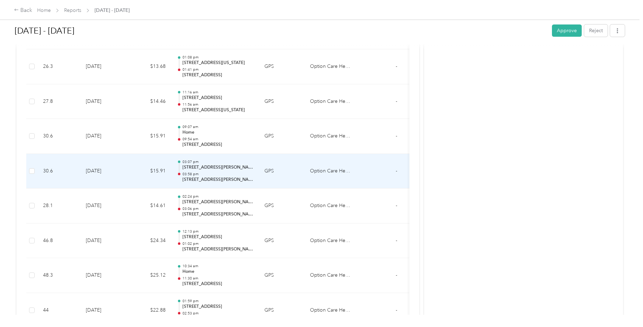
scroll to position [2015, 0]
